Goal: Task Accomplishment & Management: Use online tool/utility

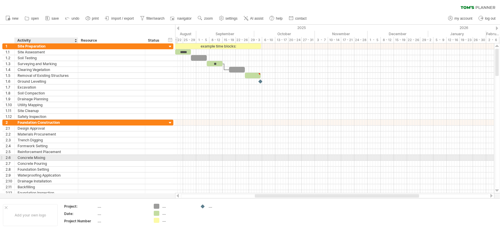
drag, startPoint x: 8, startPoint y: 41, endPoint x: 62, endPoint y: 157, distance: 128.0
click at [62, 157] on div "Trying to reach [DOMAIN_NAME] Connected again... 0% clear filter new 1" at bounding box center [250, 116] width 500 height 232
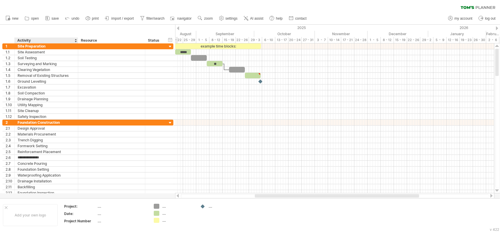
click at [79, 36] on div "hide start/end/duration show start/end/duration ******** Activity ******** Reso…" at bounding box center [87, 34] width 175 height 19
click at [23, 42] on div "Activity" at bounding box center [45, 41] width 57 height 6
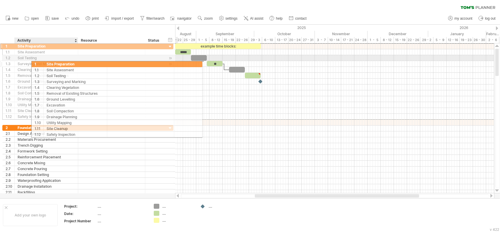
drag, startPoint x: 4, startPoint y: 46, endPoint x: 35, endPoint y: 63, distance: 35.8
click at [35, 63] on div "**********" at bounding box center [87, 81] width 171 height 76
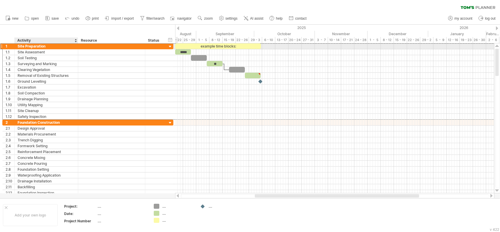
click at [30, 47] on div "Site Preparation" at bounding box center [46, 46] width 57 height 6
click at [12, 45] on div at bounding box center [13, 46] width 3 height 6
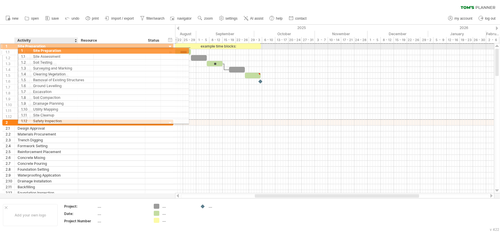
click at [23, 50] on div "**********" at bounding box center [87, 81] width 171 height 76
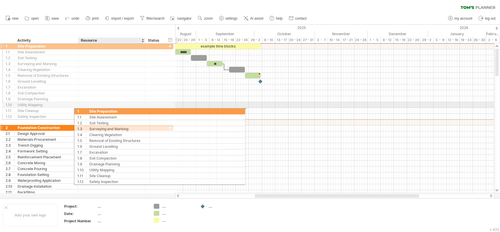
drag, startPoint x: 6, startPoint y: 44, endPoint x: 85, endPoint y: 123, distance: 111.5
click at [85, 123] on div "**********" at bounding box center [87, 122] width 171 height 158
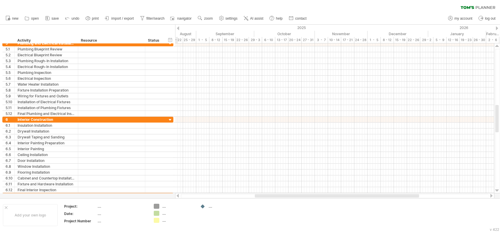
click at [53, 17] on span "save" at bounding box center [55, 18] width 7 height 4
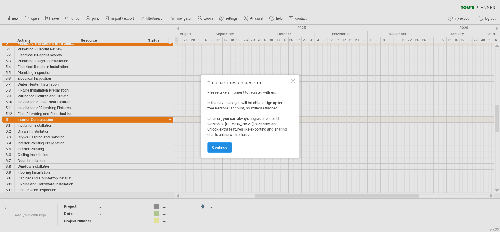
click at [222, 147] on span "continue" at bounding box center [219, 147] width 15 height 4
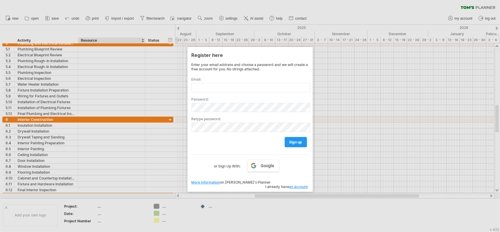
click at [108, 26] on div at bounding box center [250, 116] width 500 height 232
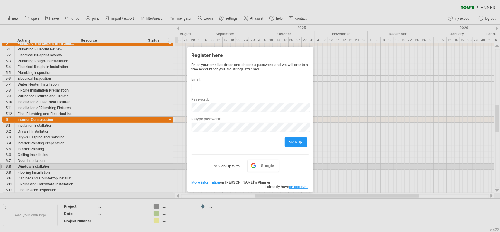
click at [227, 164] on label "or Sign Up With:" at bounding box center [227, 164] width 27 height 10
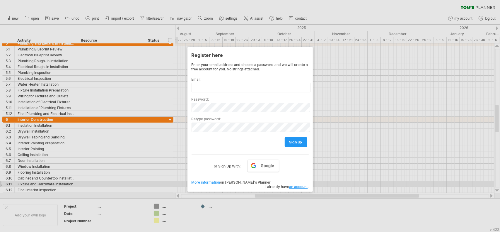
click at [292, 184] on link "an account" at bounding box center [299, 186] width 18 height 4
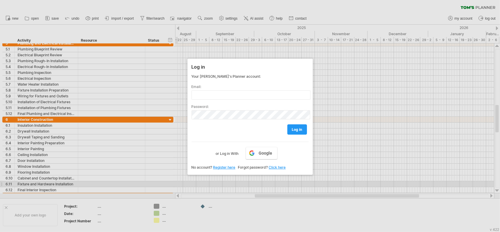
click at [206, 31] on div at bounding box center [250, 116] width 500 height 232
click at [230, 167] on link "Register here" at bounding box center [224, 167] width 22 height 4
click at [82, 72] on div at bounding box center [250, 116] width 500 height 232
click at [41, 63] on div at bounding box center [250, 116] width 500 height 232
click at [57, 18] on div at bounding box center [250, 116] width 500 height 232
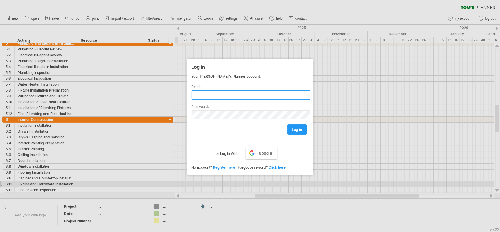
click at [206, 93] on input "text" at bounding box center [251, 94] width 119 height 9
type input "**********"
click at [299, 124] on link "log in" at bounding box center [298, 129] width 20 height 10
click at [299, 128] on span "log in" at bounding box center [297, 129] width 10 height 4
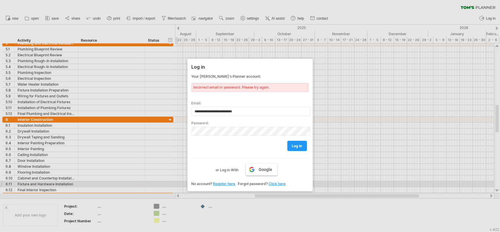
click at [264, 171] on link "Google" at bounding box center [262, 169] width 32 height 12
click at [224, 181] on link "Register here" at bounding box center [224, 183] width 22 height 4
click at [80, 74] on div at bounding box center [250, 116] width 500 height 232
click at [229, 181] on link "Register here" at bounding box center [224, 183] width 22 height 4
click at [336, 89] on div at bounding box center [250, 116] width 500 height 232
